Goal: Task Accomplishment & Management: Manage account settings

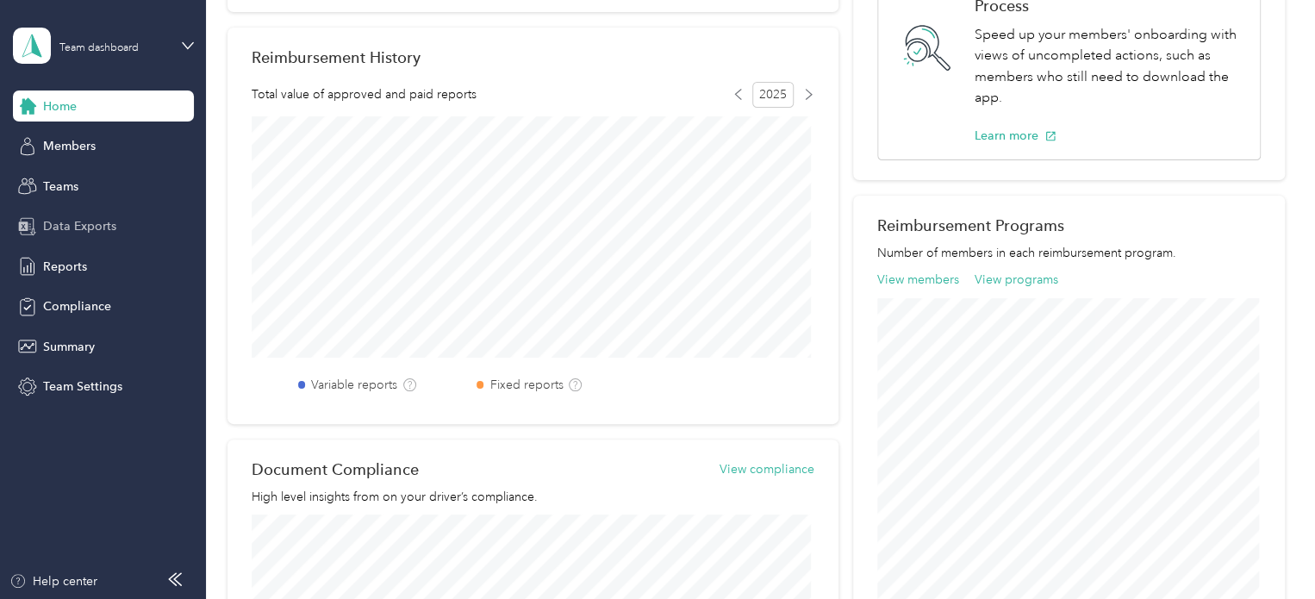
scroll to position [401, 0]
click at [69, 188] on span "Teams" at bounding box center [60, 187] width 35 height 18
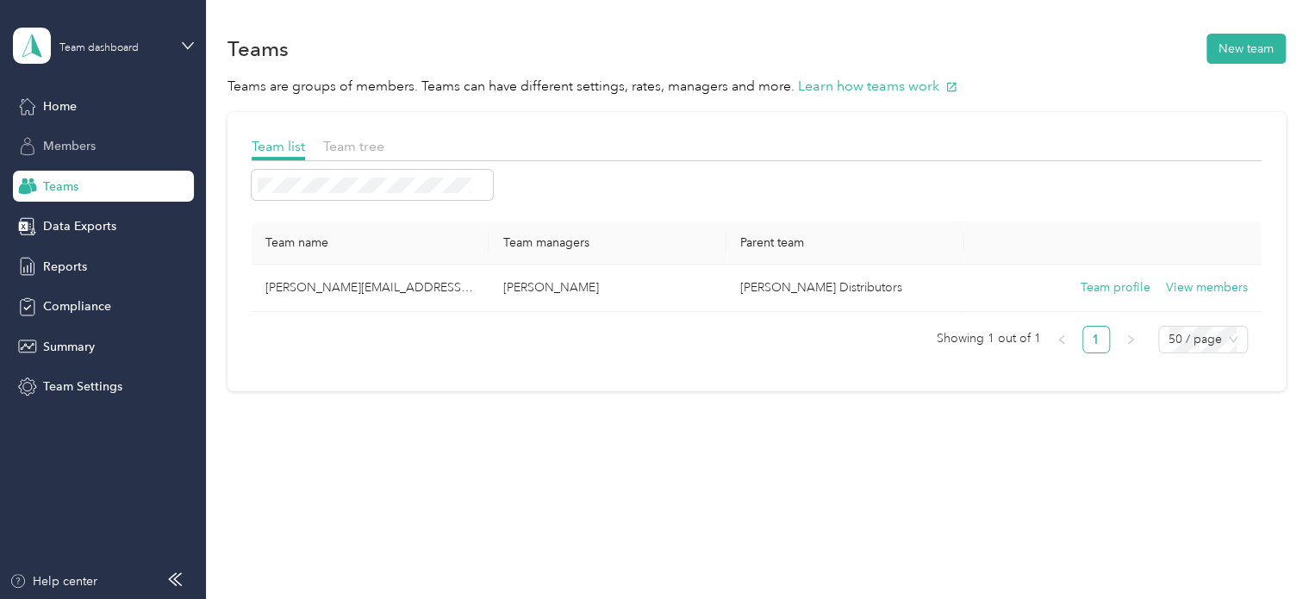
click at [80, 137] on span "Members" at bounding box center [69, 146] width 53 height 18
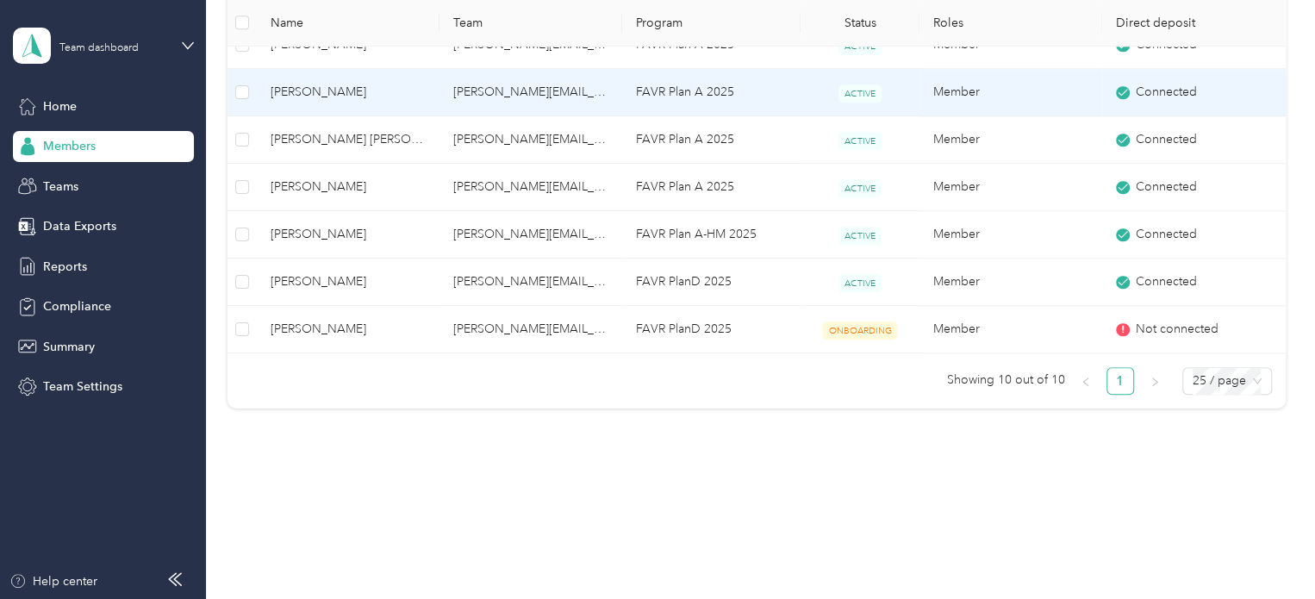
scroll to position [627, 0]
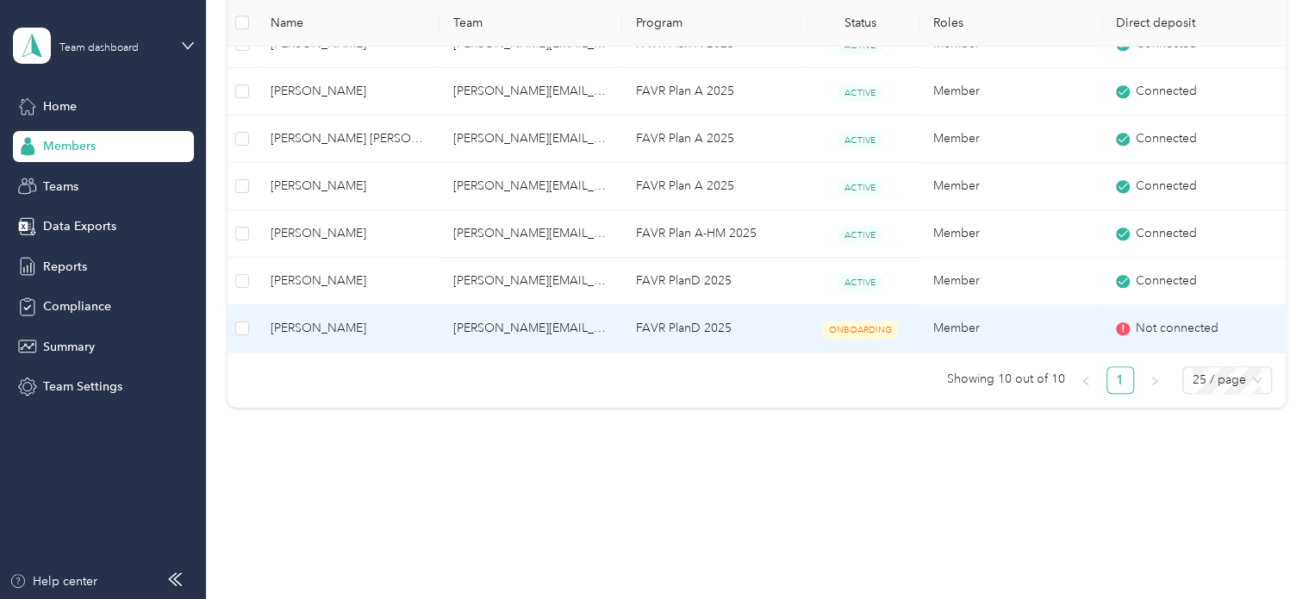
click at [472, 333] on td "[PERSON_NAME][EMAIL_ADDRESS][PERSON_NAME][DOMAIN_NAME]" at bounding box center [531, 328] width 183 height 47
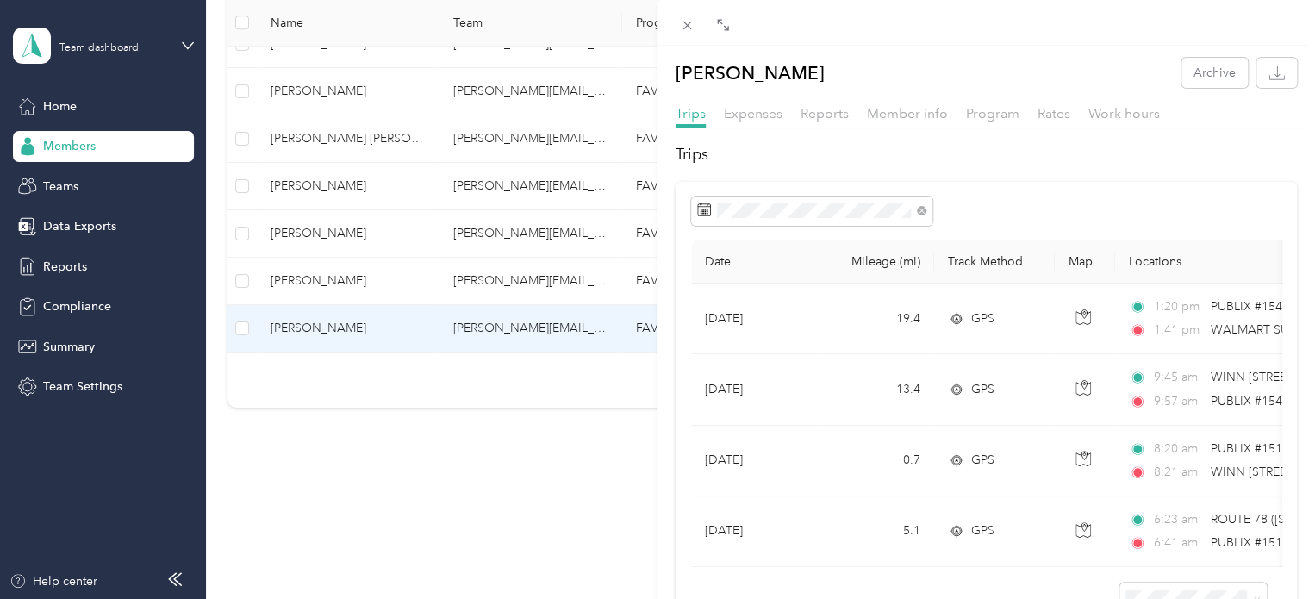
click at [396, 438] on div "[PERSON_NAME] Archive Trips Expenses Reports Member info Program Rates Work hou…" at bounding box center [657, 299] width 1315 height 599
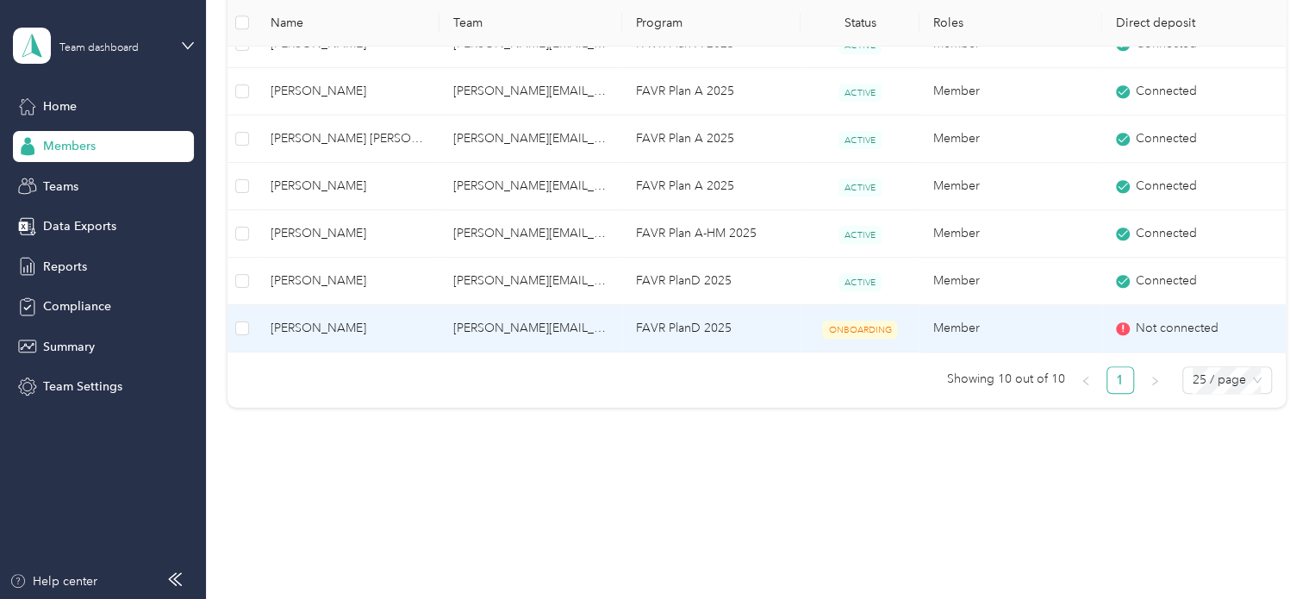
click at [1160, 322] on span "Not connected" at bounding box center [1177, 328] width 83 height 19
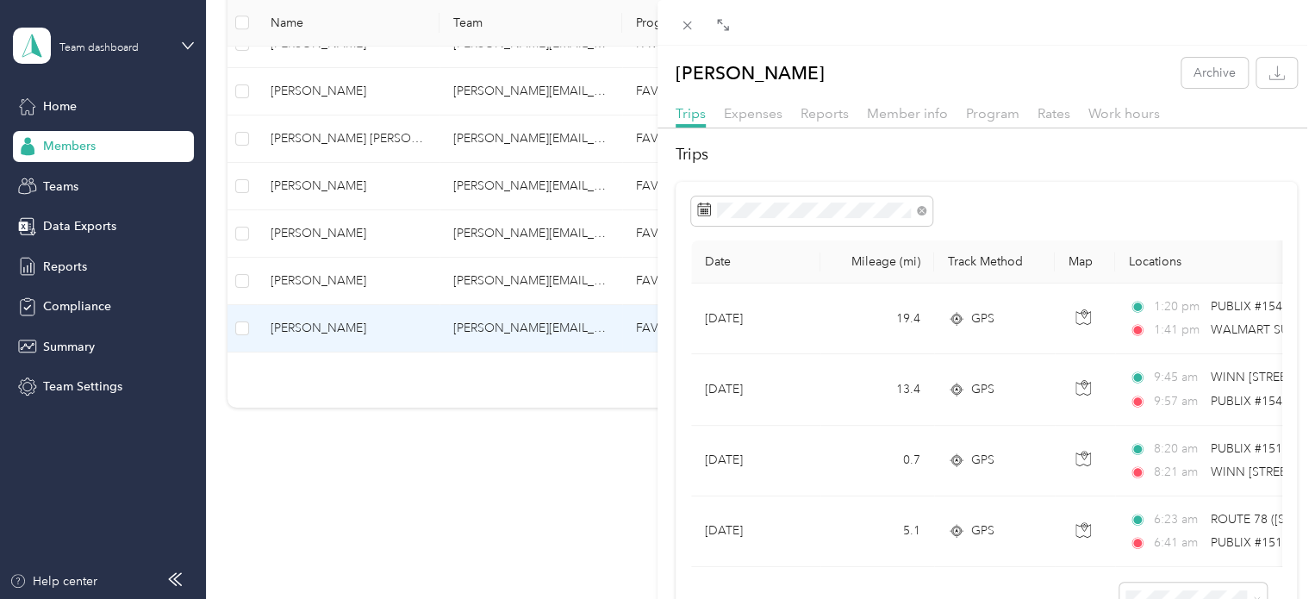
click at [509, 497] on div "[PERSON_NAME] Archive Trips Expenses Reports Member info Program Rates Work hou…" at bounding box center [657, 299] width 1315 height 599
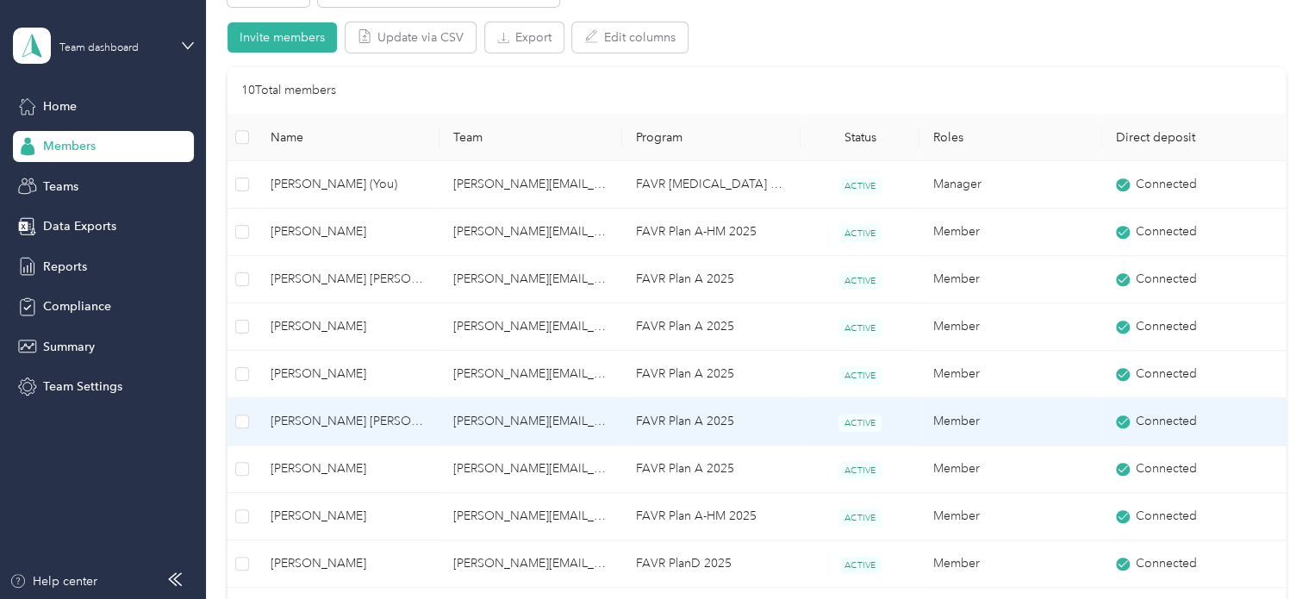
scroll to position [627, 0]
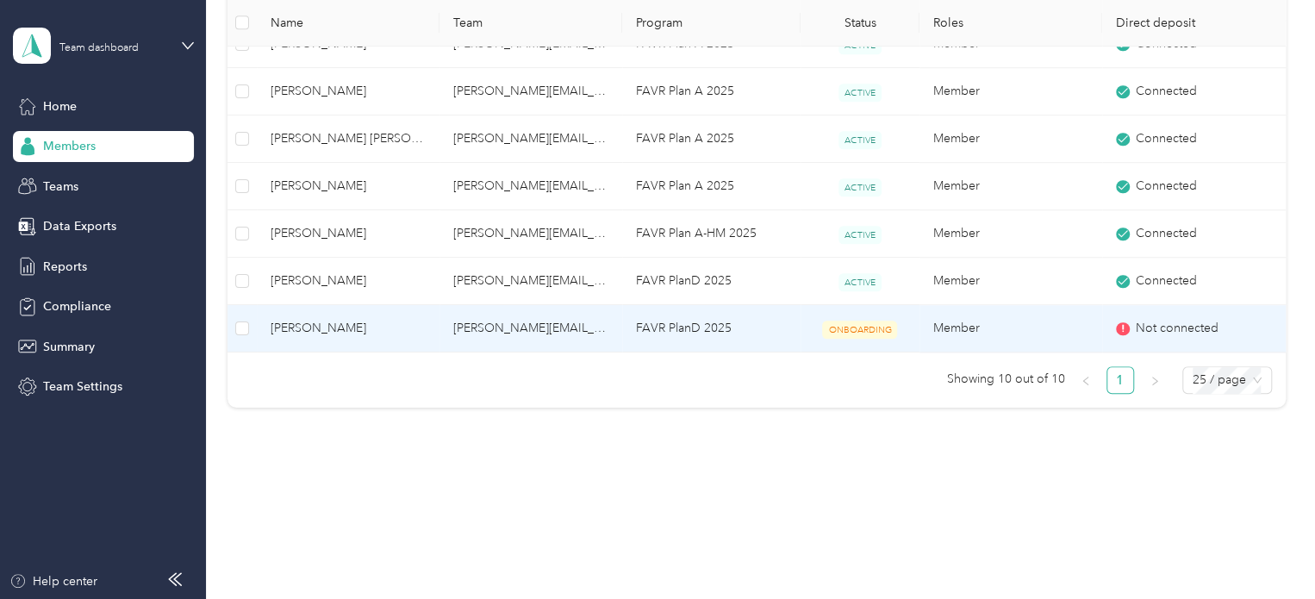
click at [856, 328] on span "ONBOARDING" at bounding box center [859, 330] width 75 height 18
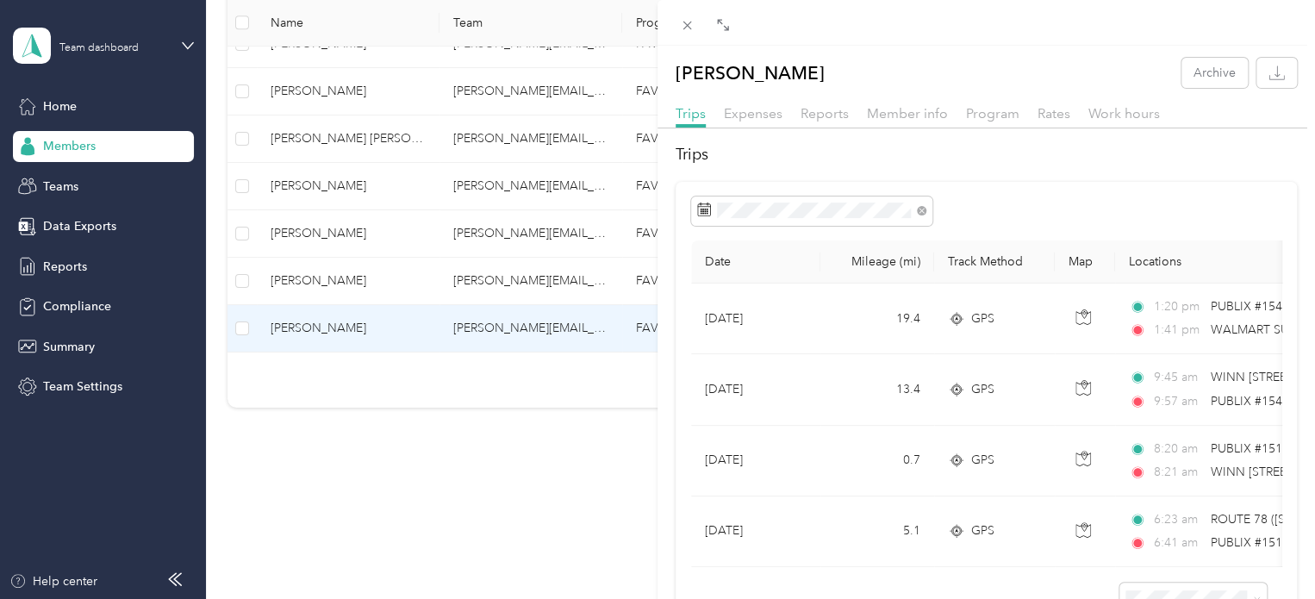
click at [589, 431] on div "[PERSON_NAME] Archive Trips Expenses Reports Member info Program Rates Work hou…" at bounding box center [657, 299] width 1315 height 599
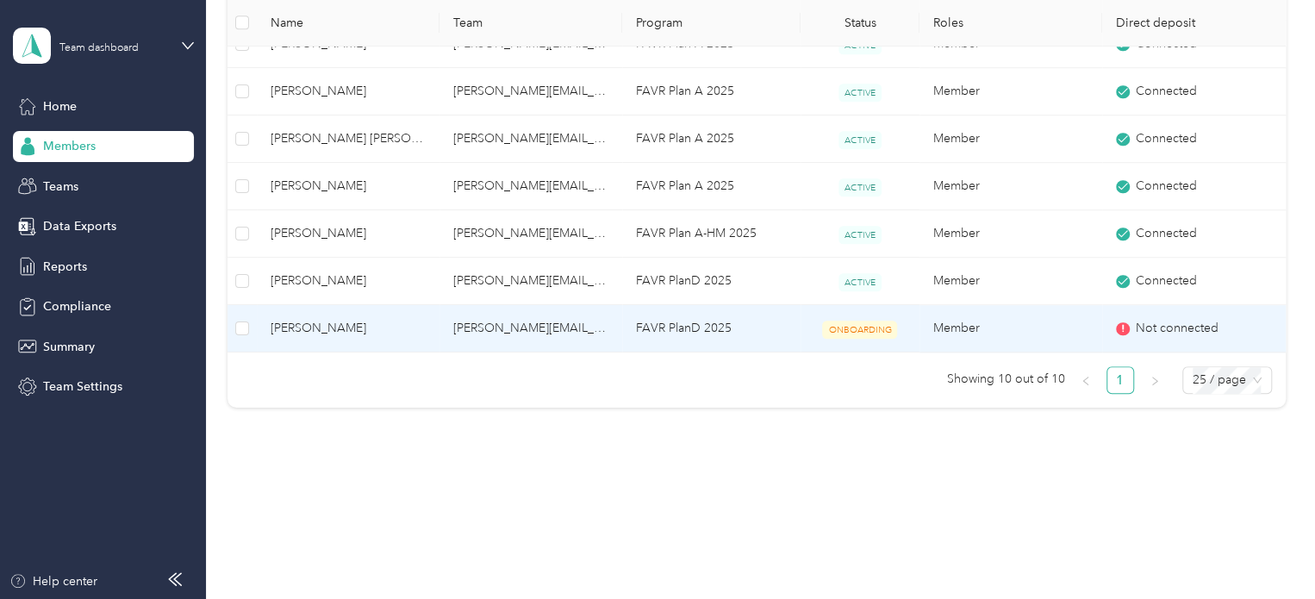
click at [633, 330] on td "FAVR PlanD 2025" at bounding box center [711, 328] width 178 height 47
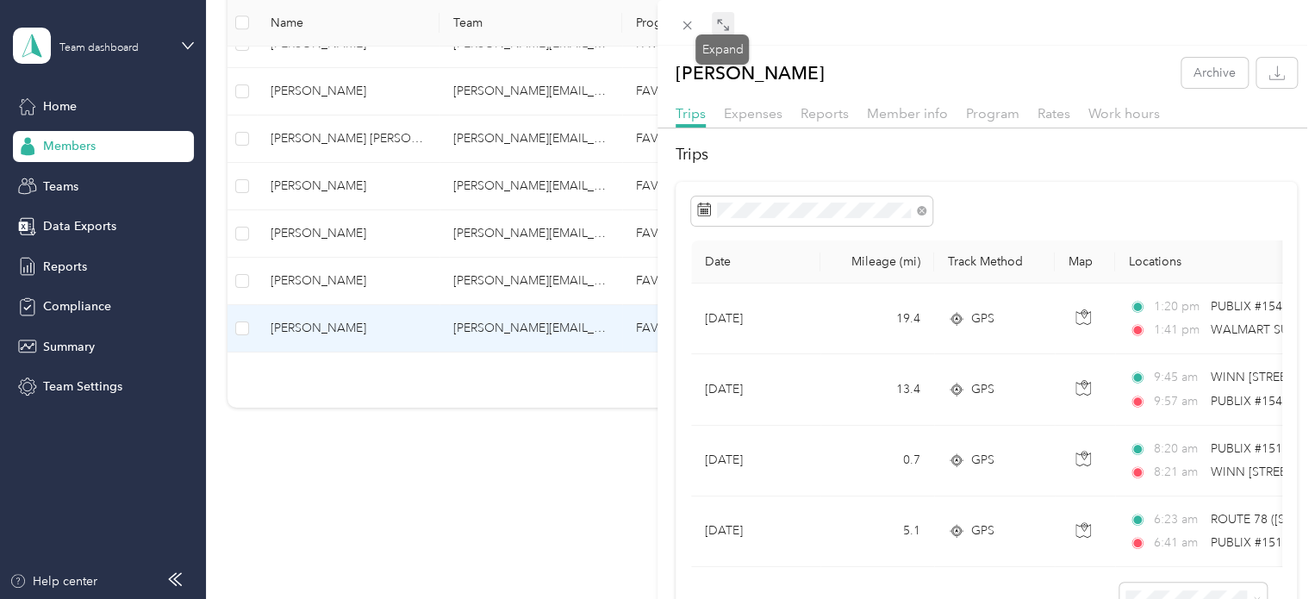
click at [733, 27] on span at bounding box center [723, 24] width 22 height 24
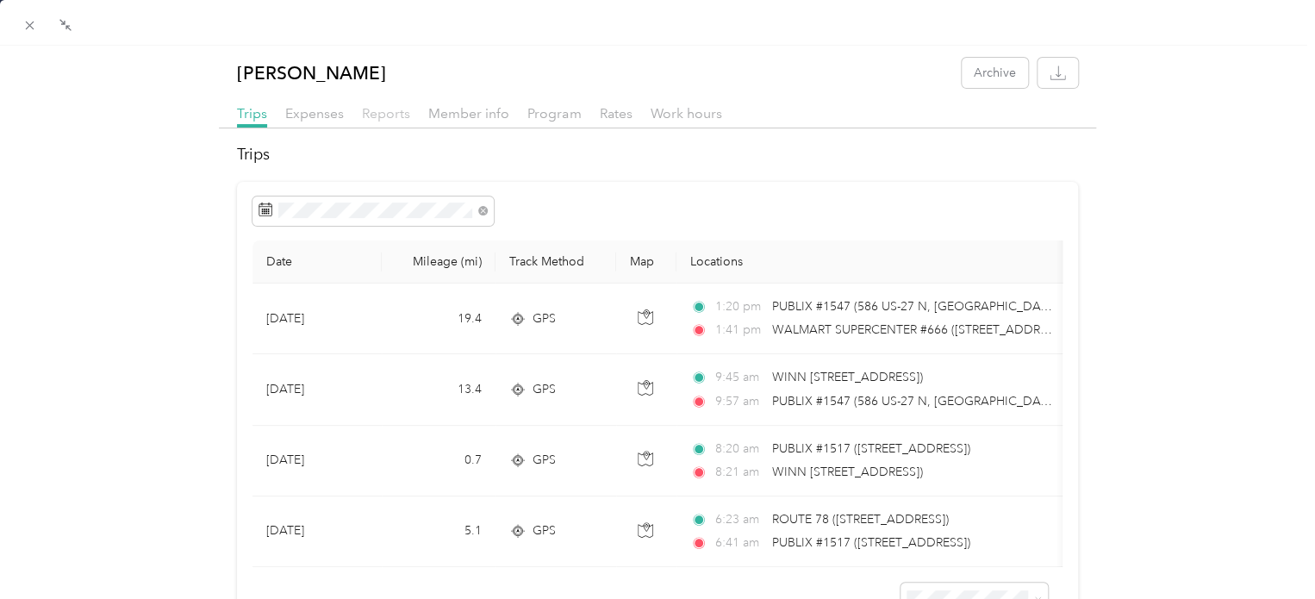
click at [390, 113] on span "Reports" at bounding box center [386, 113] width 48 height 16
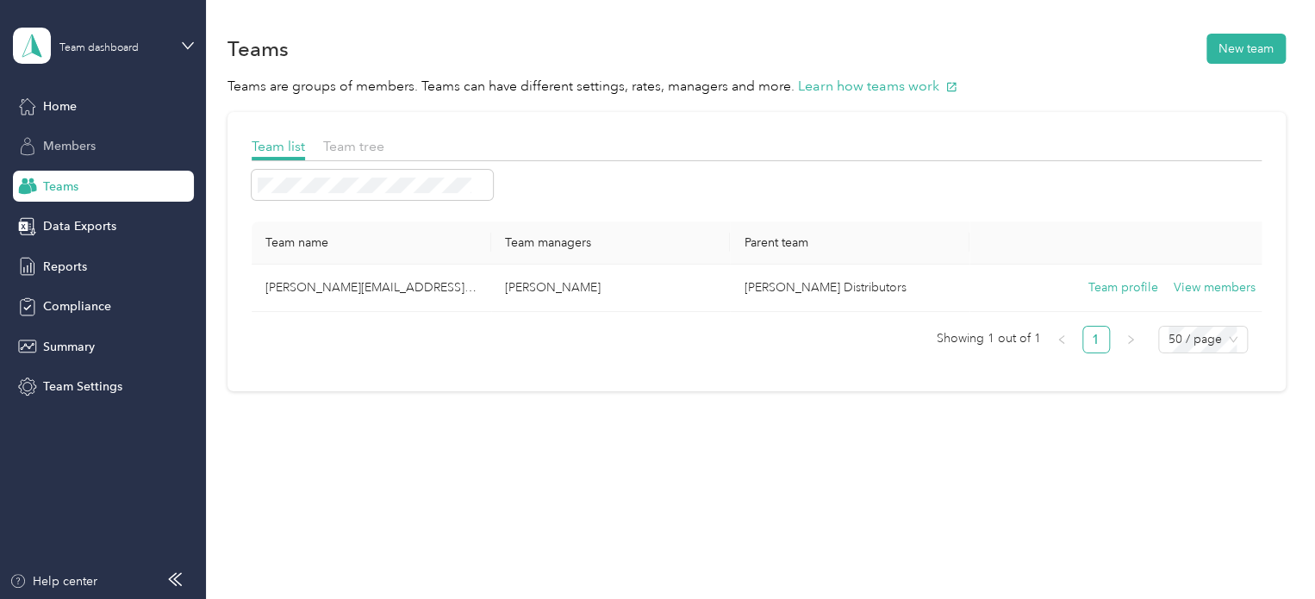
click at [56, 139] on span "Members" at bounding box center [69, 146] width 53 height 18
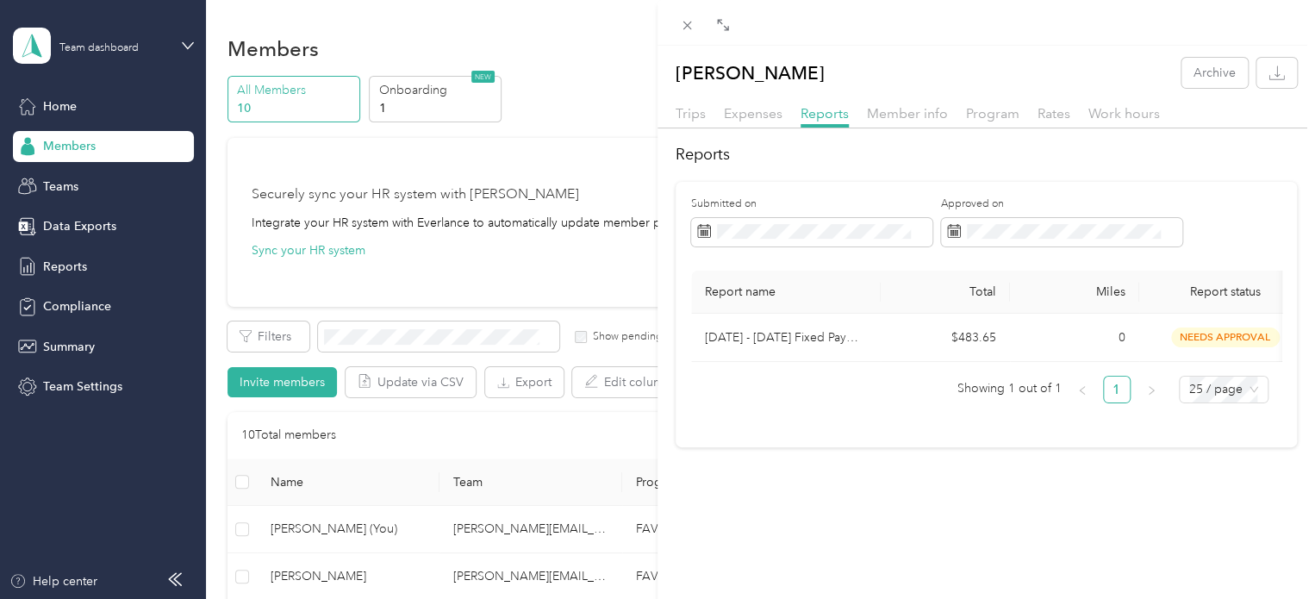
click at [1233, 147] on h2 "Reports" at bounding box center [986, 154] width 621 height 23
click at [693, 26] on icon at bounding box center [687, 25] width 15 height 15
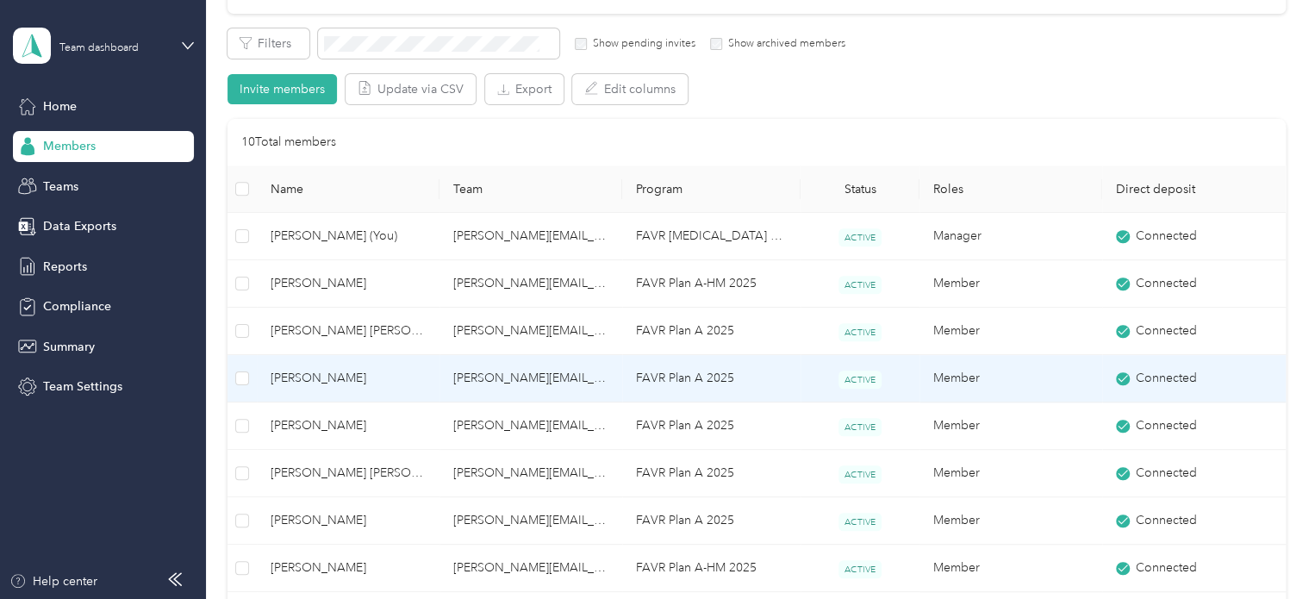
scroll to position [345, 0]
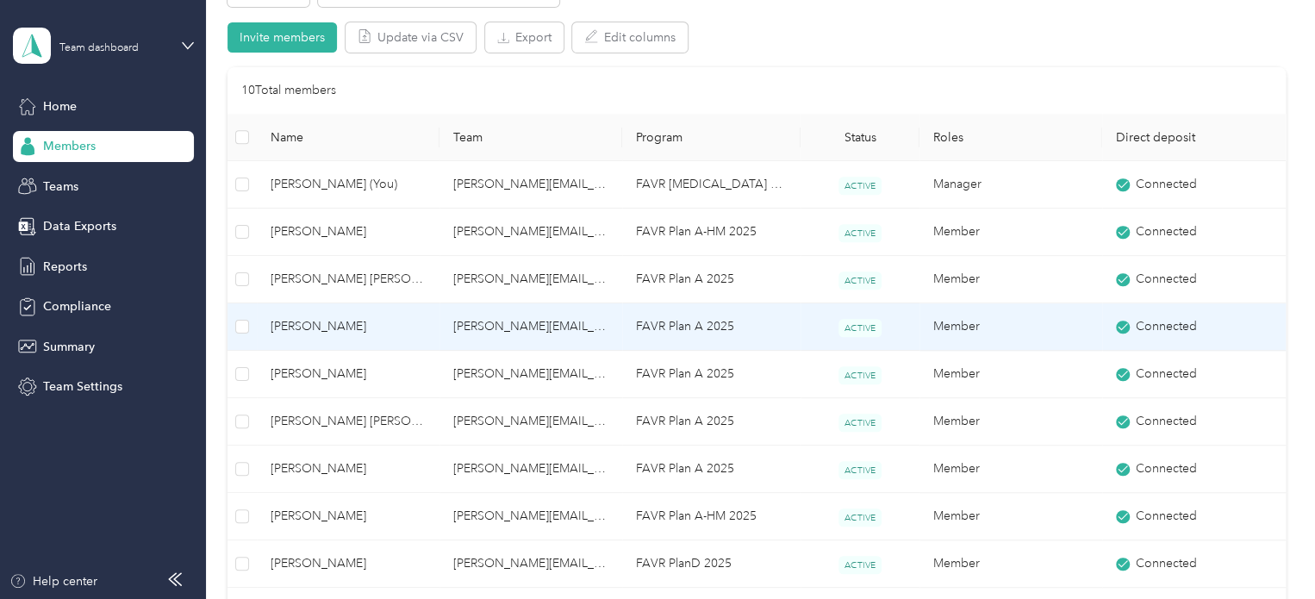
click at [331, 327] on span "[PERSON_NAME]" at bounding box center [348, 326] width 155 height 19
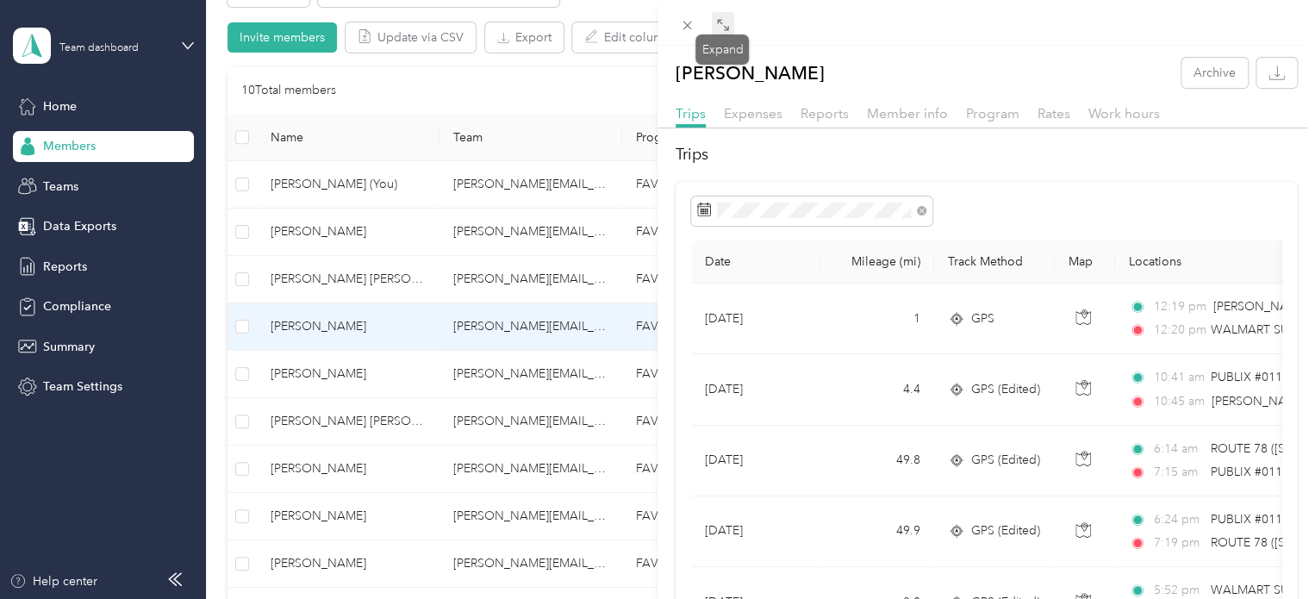
click at [724, 30] on icon at bounding box center [725, 27] width 5 height 5
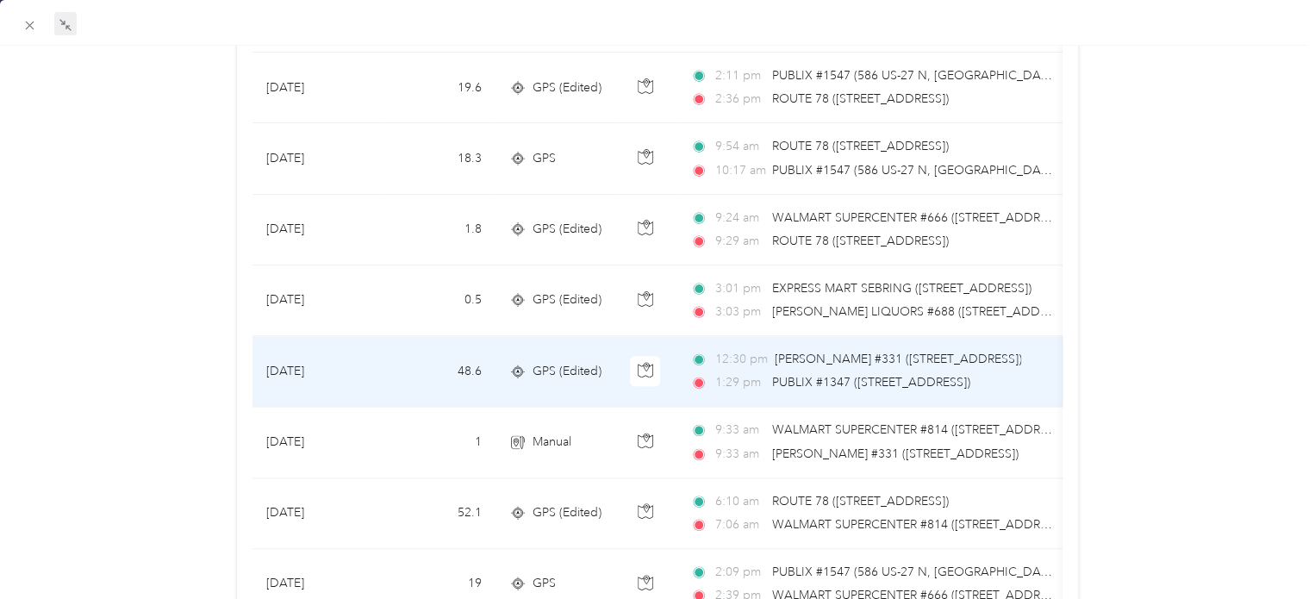
scroll to position [1120, 0]
